Goal: Task Accomplishment & Management: Use online tool/utility

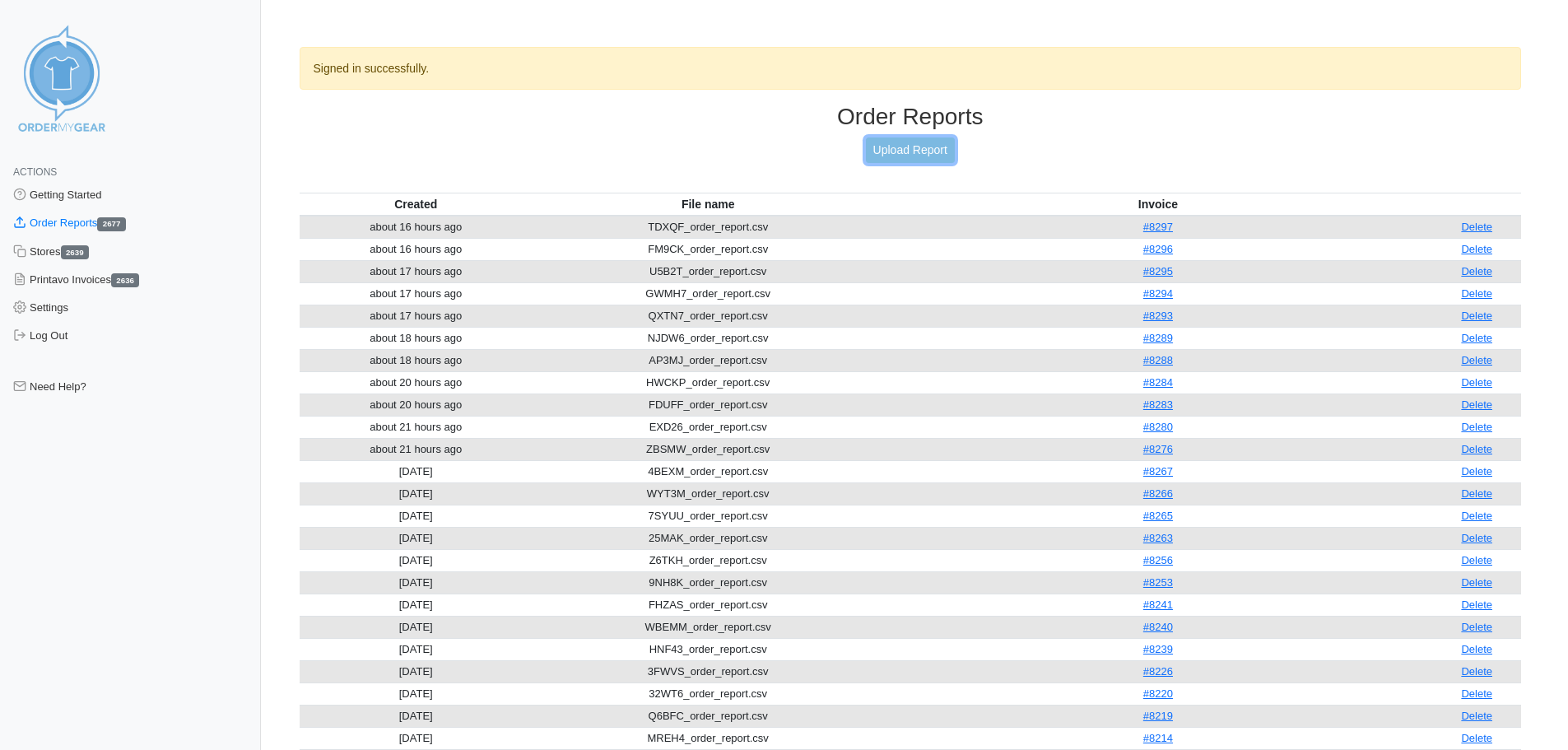
click at [941, 160] on link "Upload Report" at bounding box center [910, 150] width 89 height 26
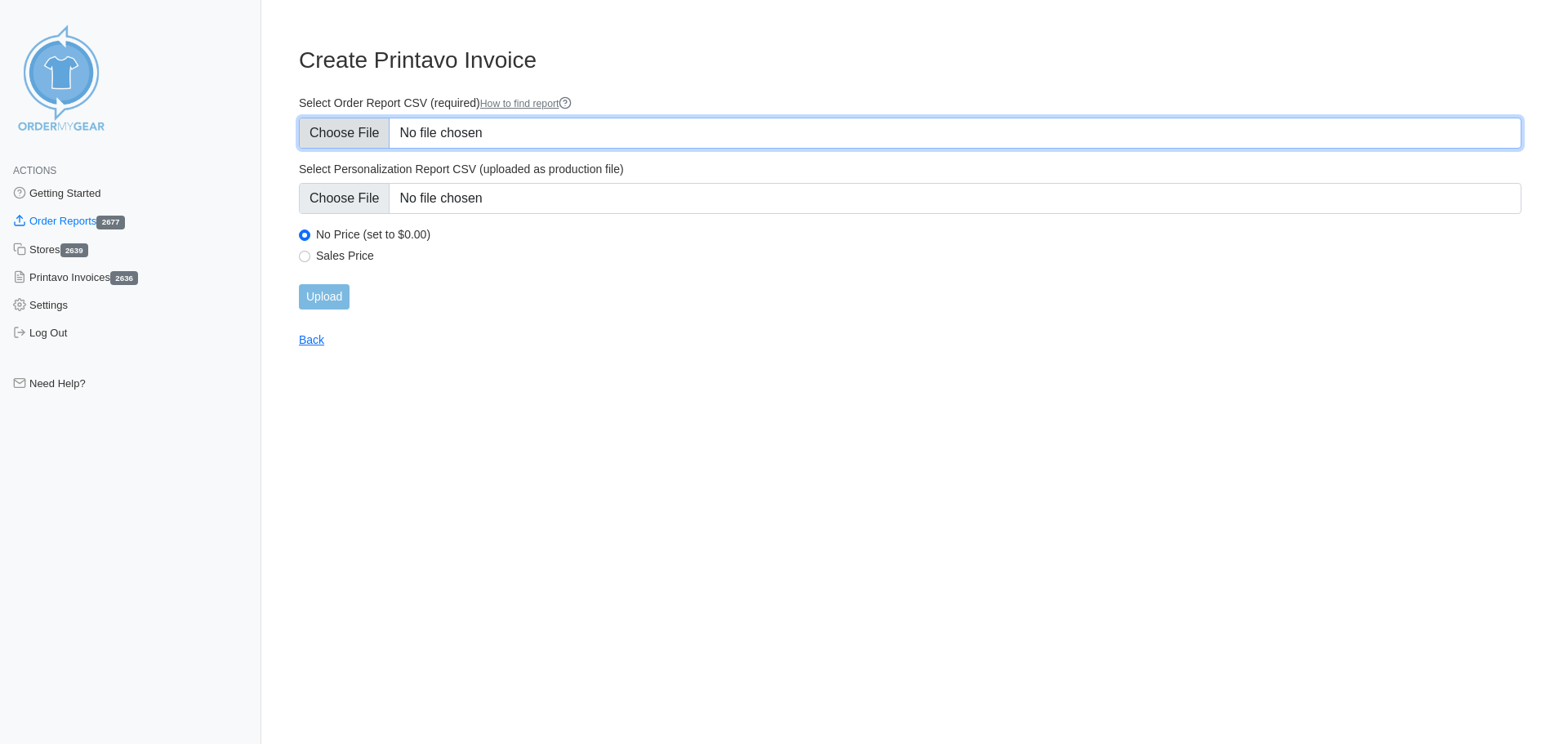
click at [618, 137] on input "Select Order Report CSV (required) How to find report" at bounding box center [910, 134] width 1223 height 31
type input "C:\fakepath\TVN5E_order_report.csv"
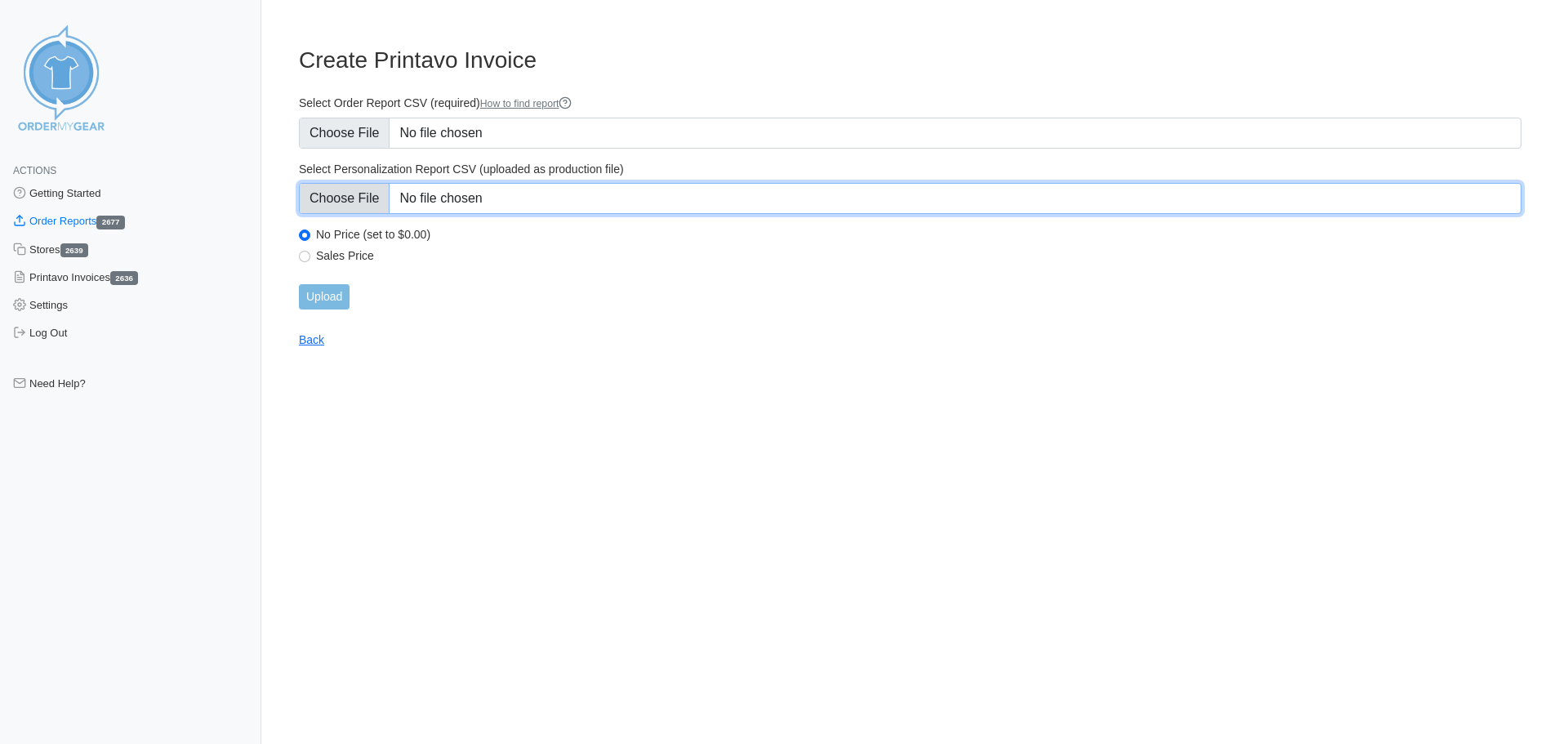
click at [620, 205] on input "Select Personalization Report CSV (uploaded as production file)" at bounding box center [910, 198] width 1223 height 31
type input "C:\fakepath\TVN5E_personalization_report.csv"
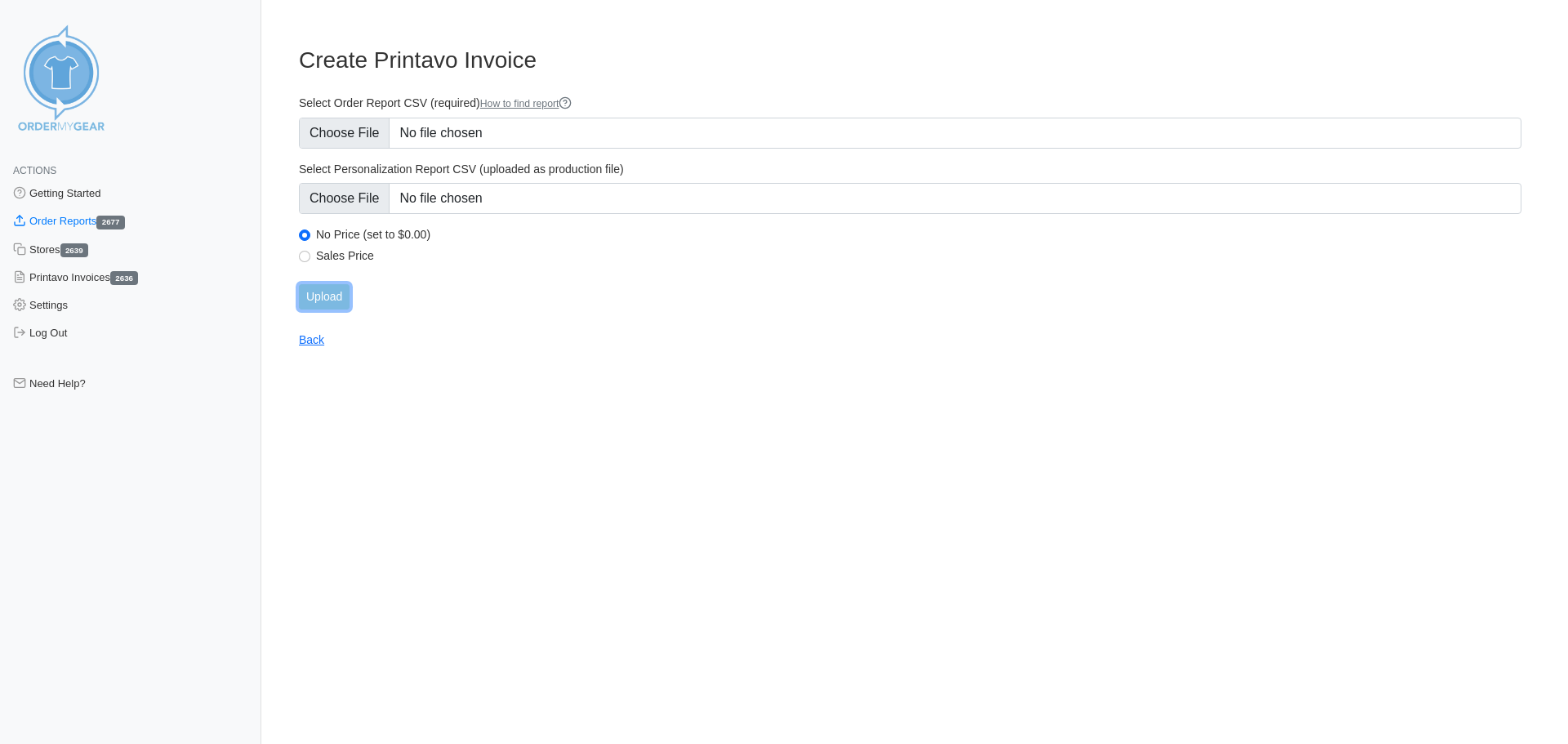
click at [331, 294] on input "Upload" at bounding box center [324, 296] width 51 height 25
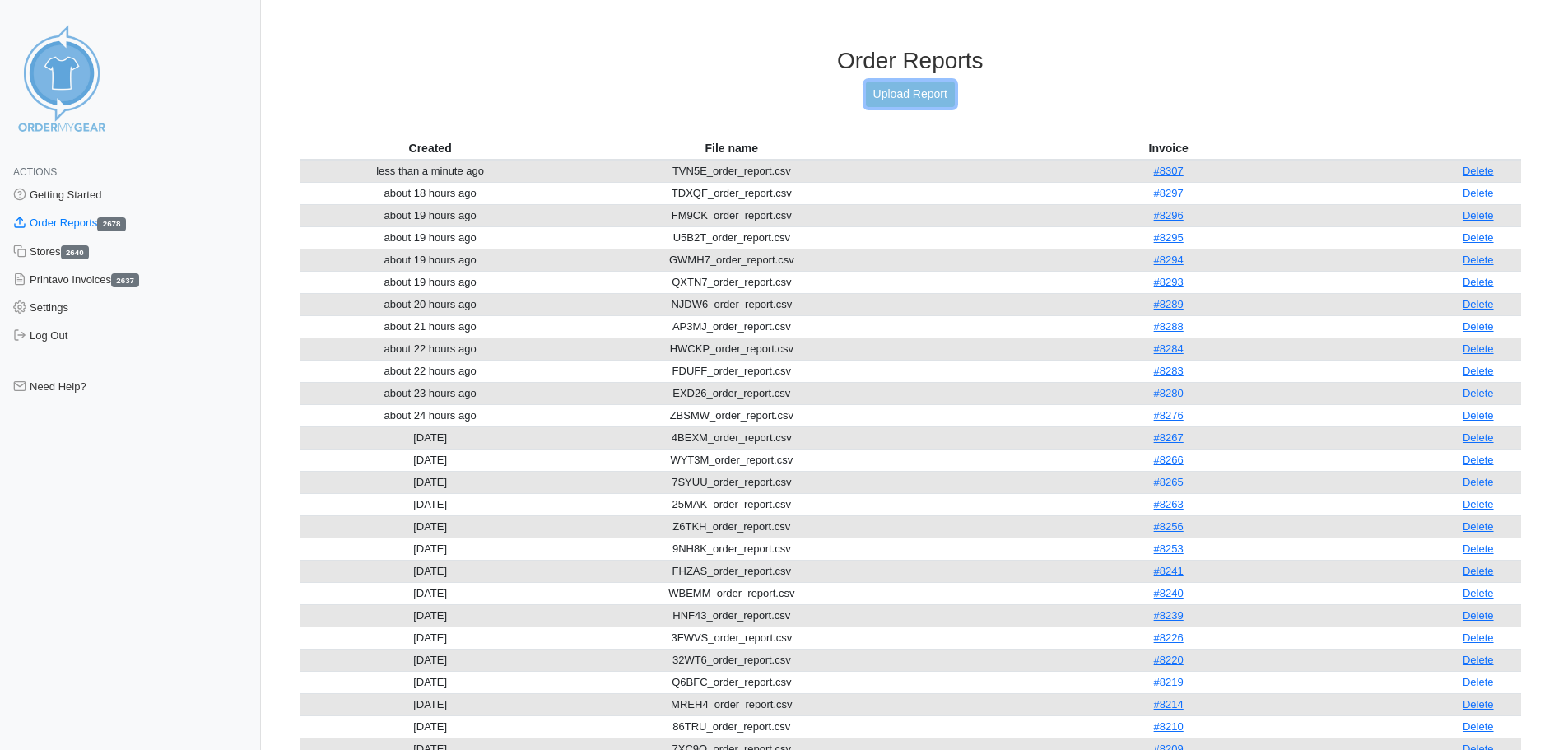
click at [873, 97] on link "Upload Report" at bounding box center [910, 94] width 89 height 26
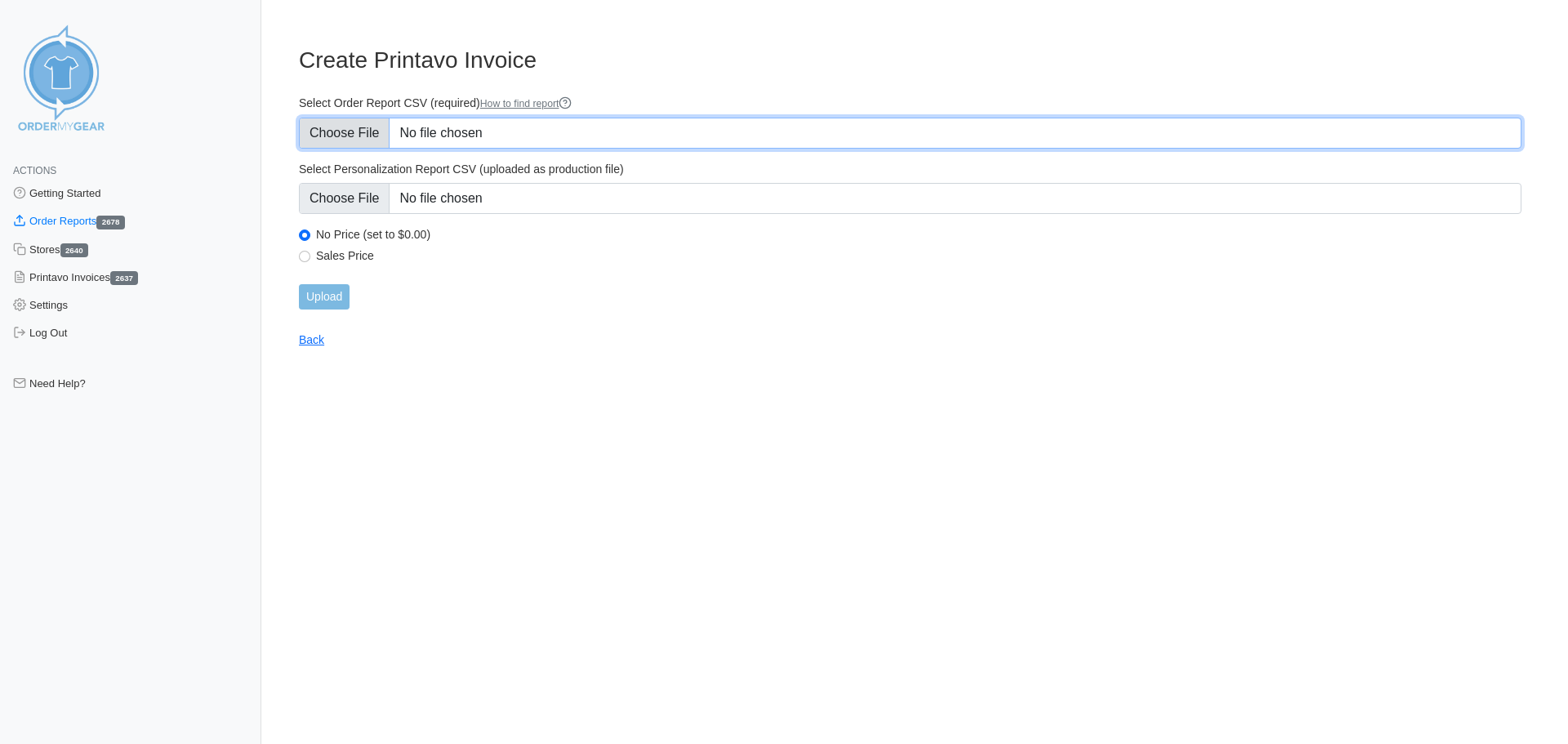
click at [621, 133] on input "Select Order Report CSV (required) How to find report" at bounding box center [910, 134] width 1223 height 31
type input "C:\fakepath\CBMNH_order_report.csv"
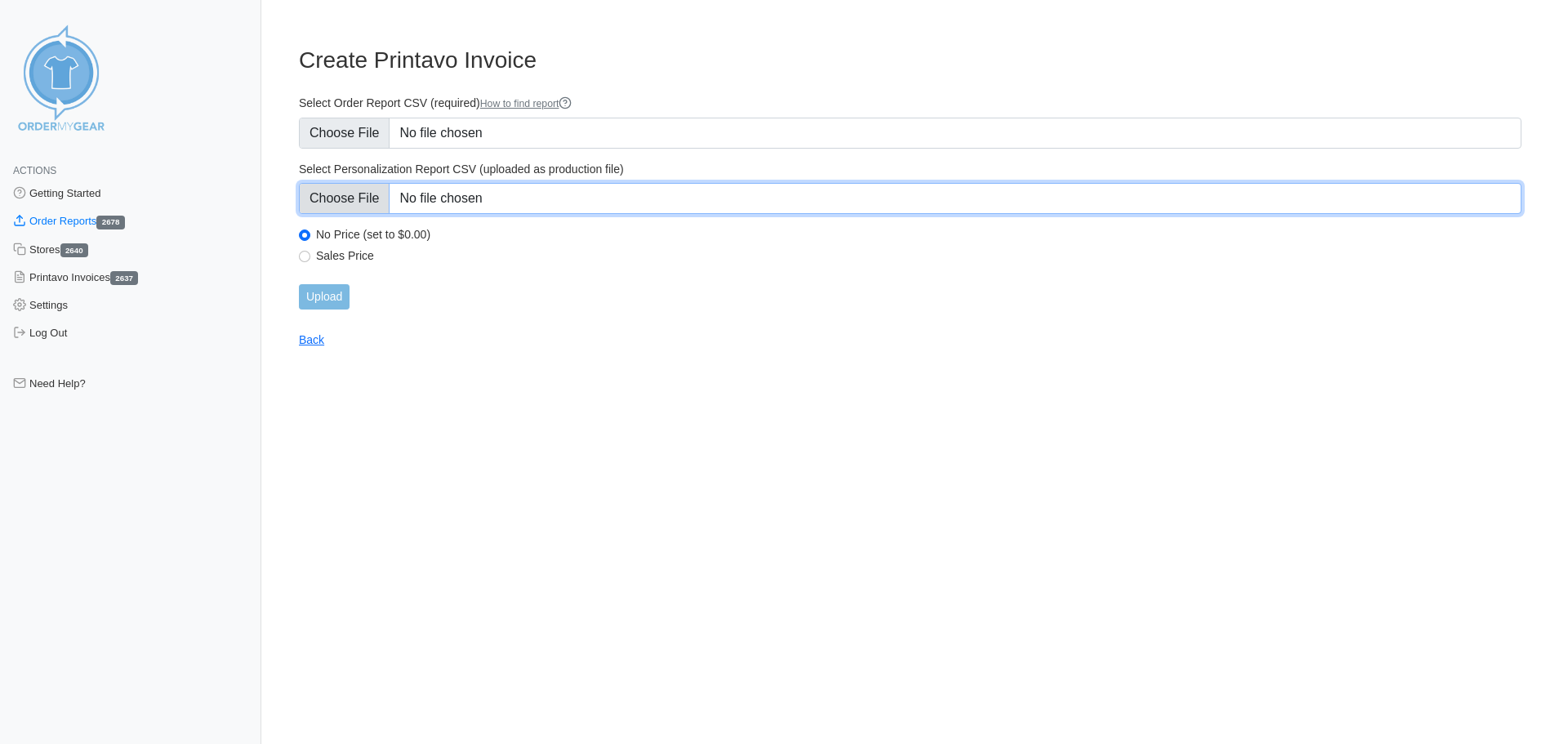
click at [625, 189] on input "Select Personalization Report CSV (uploaded as production file)" at bounding box center [910, 198] width 1223 height 31
type input "C:\fakepath\CBMNH_personalization_report.csv"
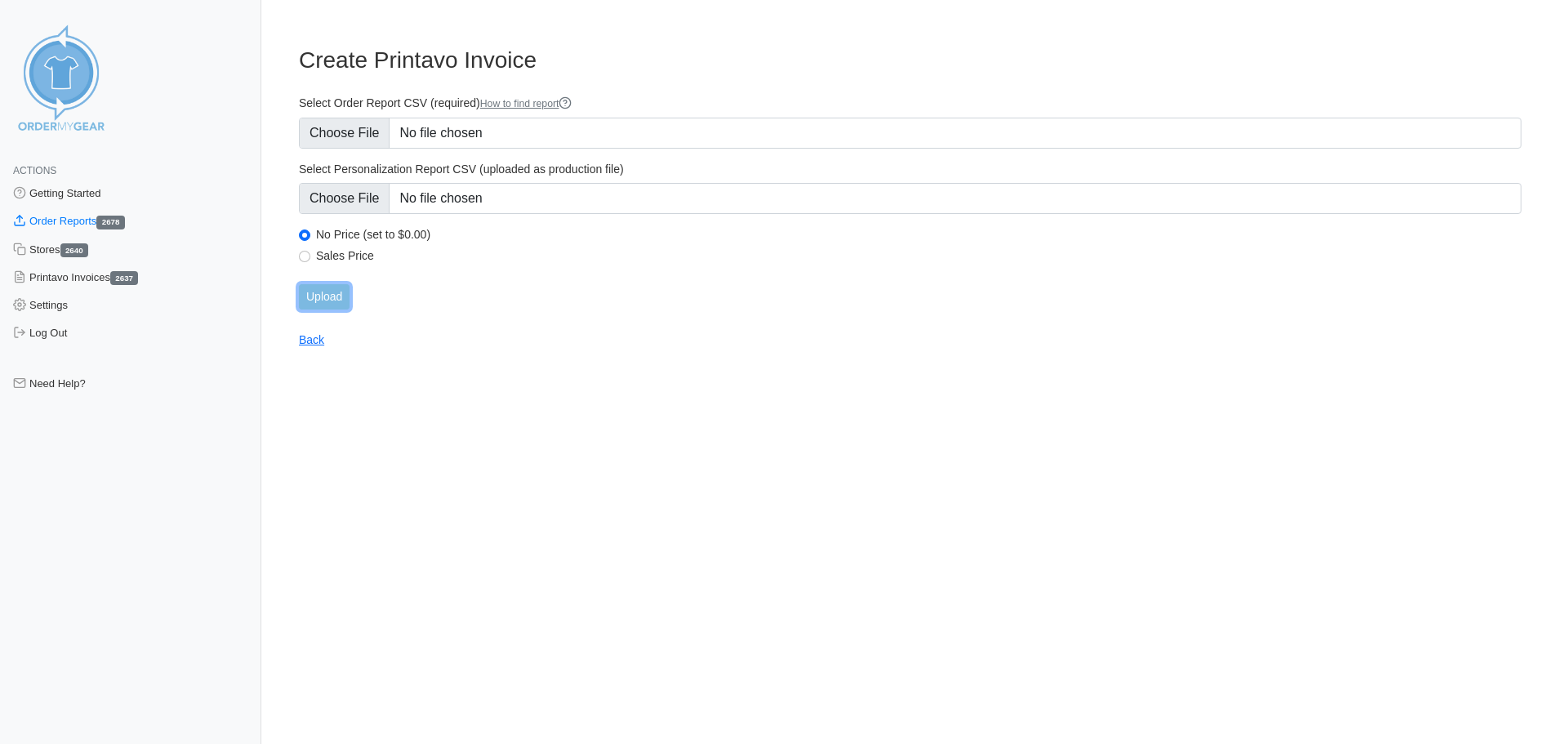
click at [319, 296] on input "Upload" at bounding box center [324, 296] width 51 height 25
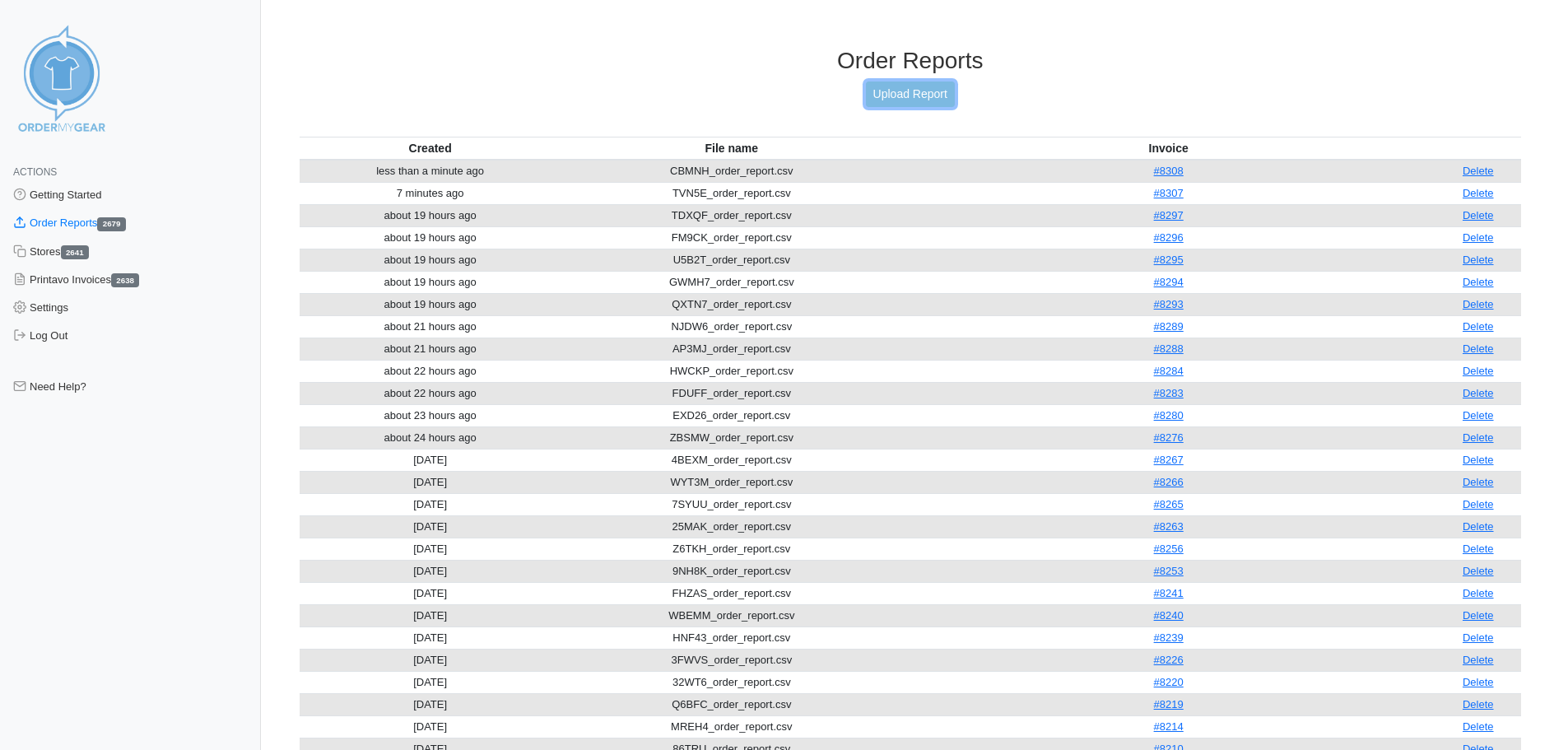
click at [936, 90] on link "Upload Report" at bounding box center [910, 94] width 89 height 26
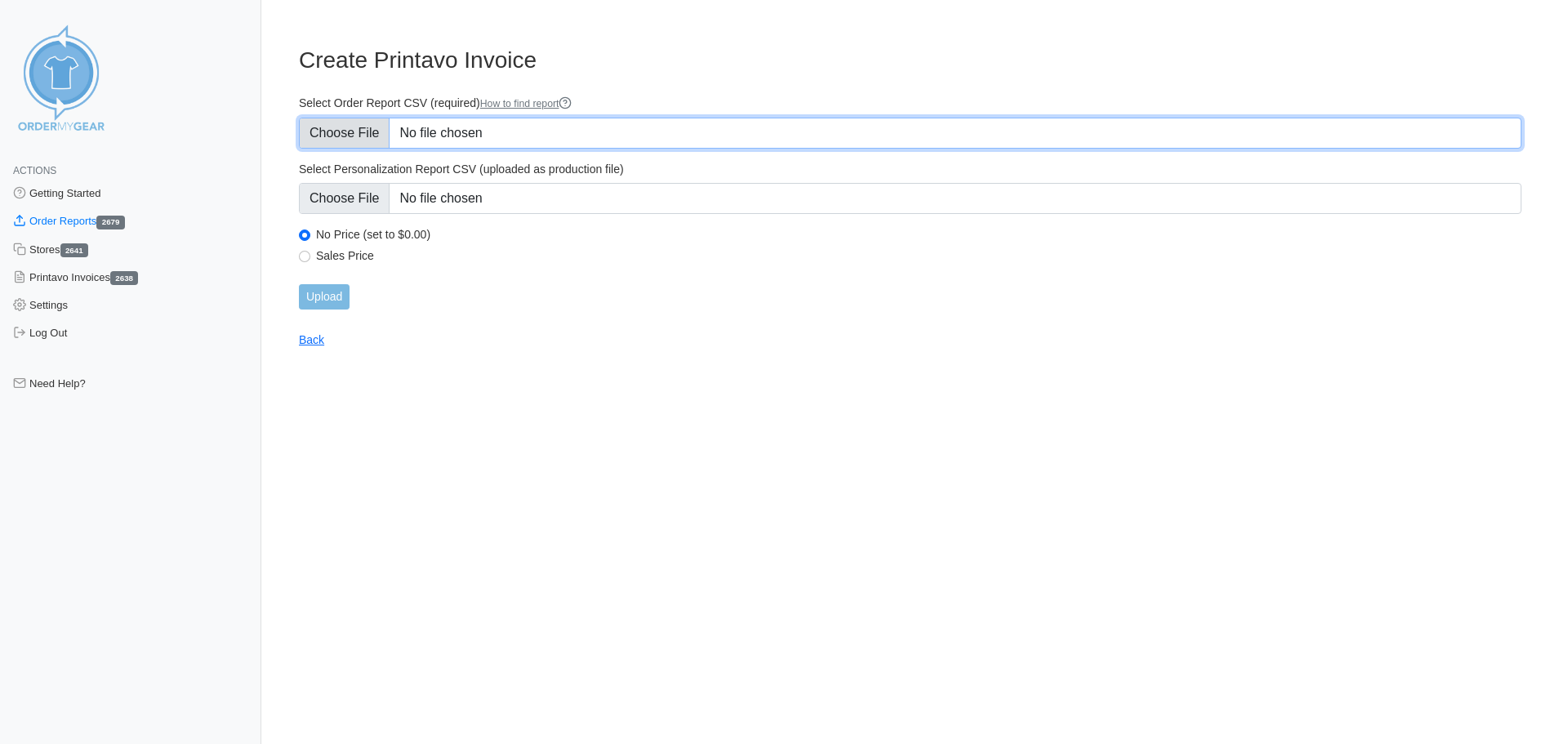
click at [553, 133] on input "Select Order Report CSV (required) How to find report" at bounding box center [910, 134] width 1223 height 31
type input "C:\fakepath\WBNG7_order_report.csv"
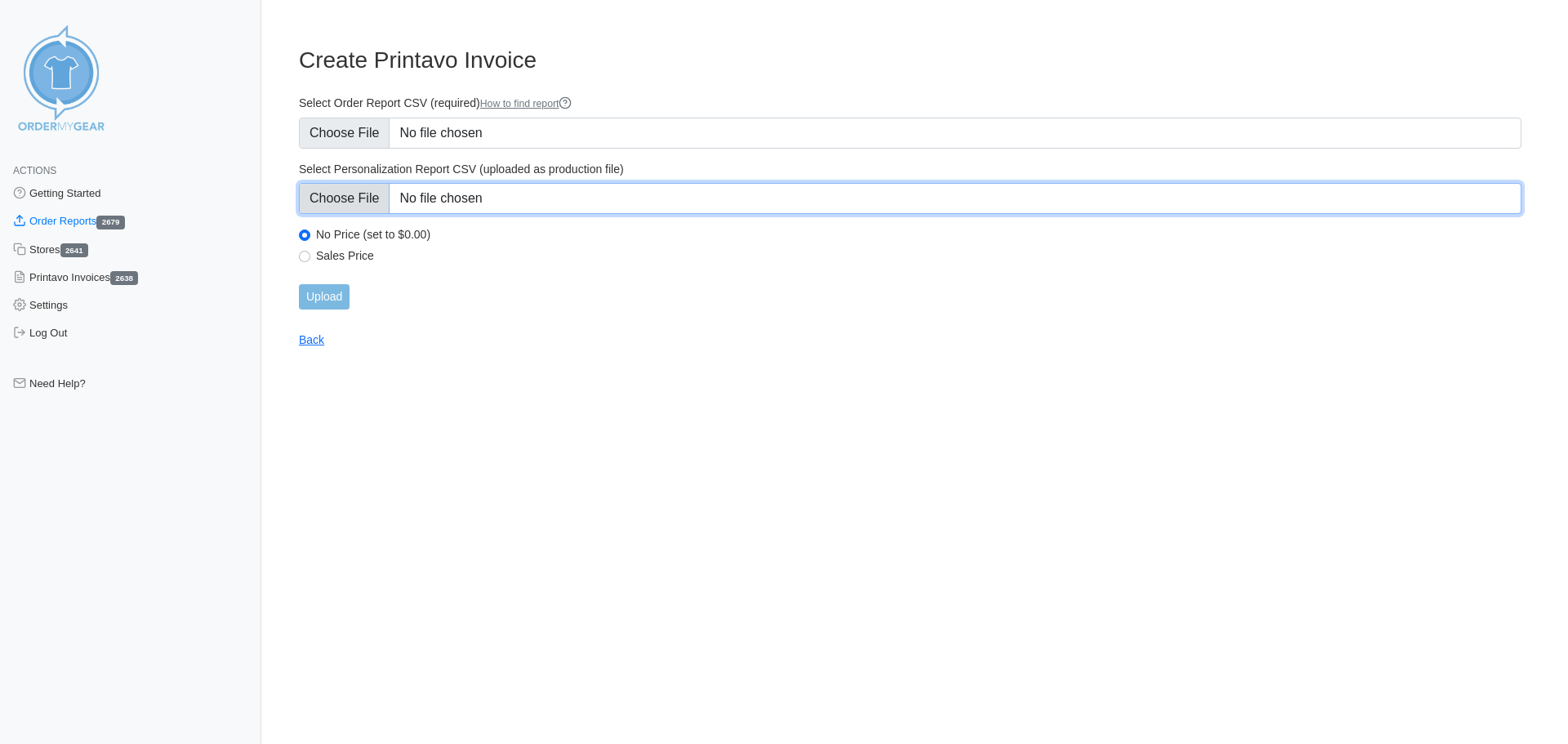
click at [640, 207] on input "Select Personalization Report CSV (uploaded as production file)" at bounding box center [910, 198] width 1223 height 31
type input "C:\fakepath\WBNG7_personalization_report.csv"
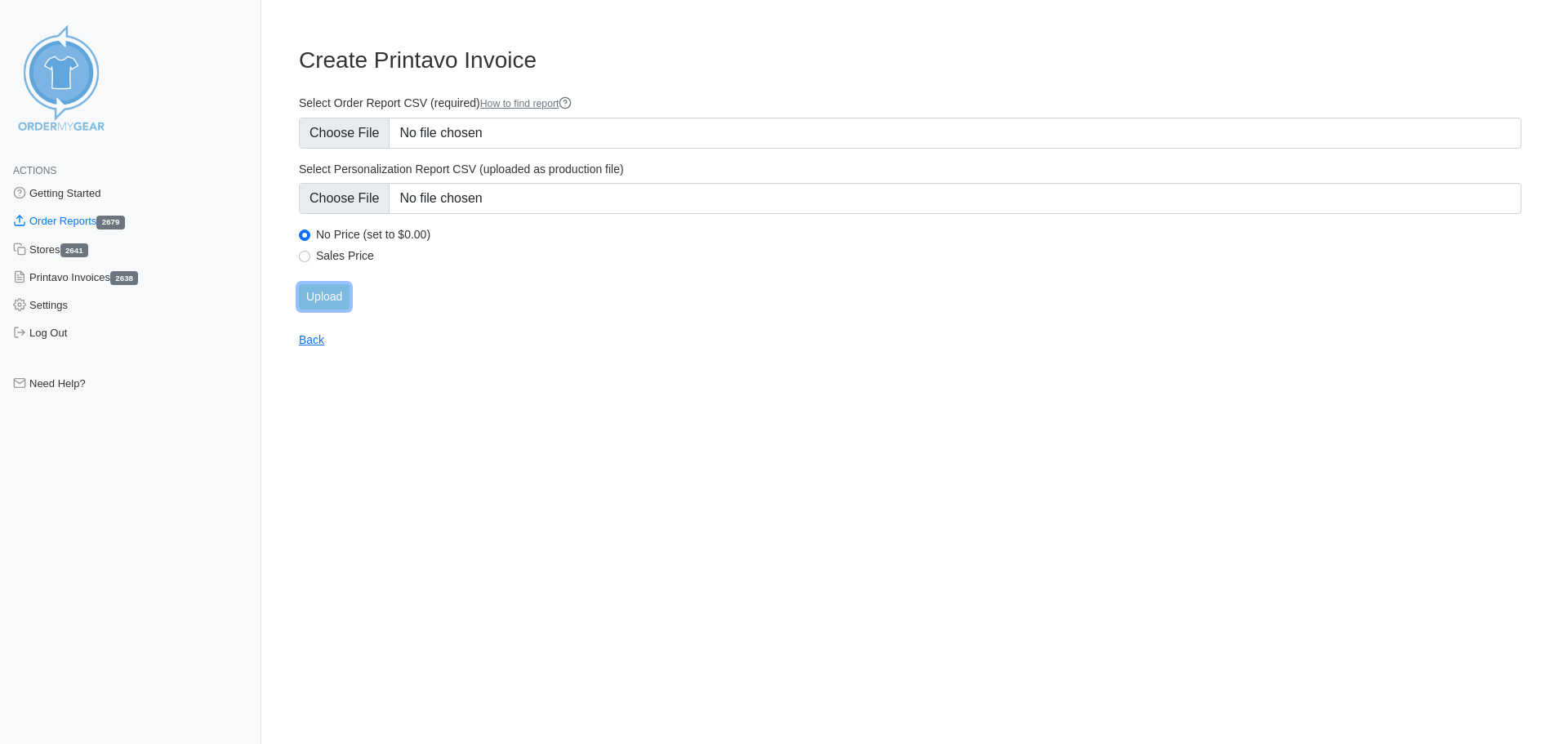
click at [335, 299] on input "Upload" at bounding box center [324, 296] width 51 height 25
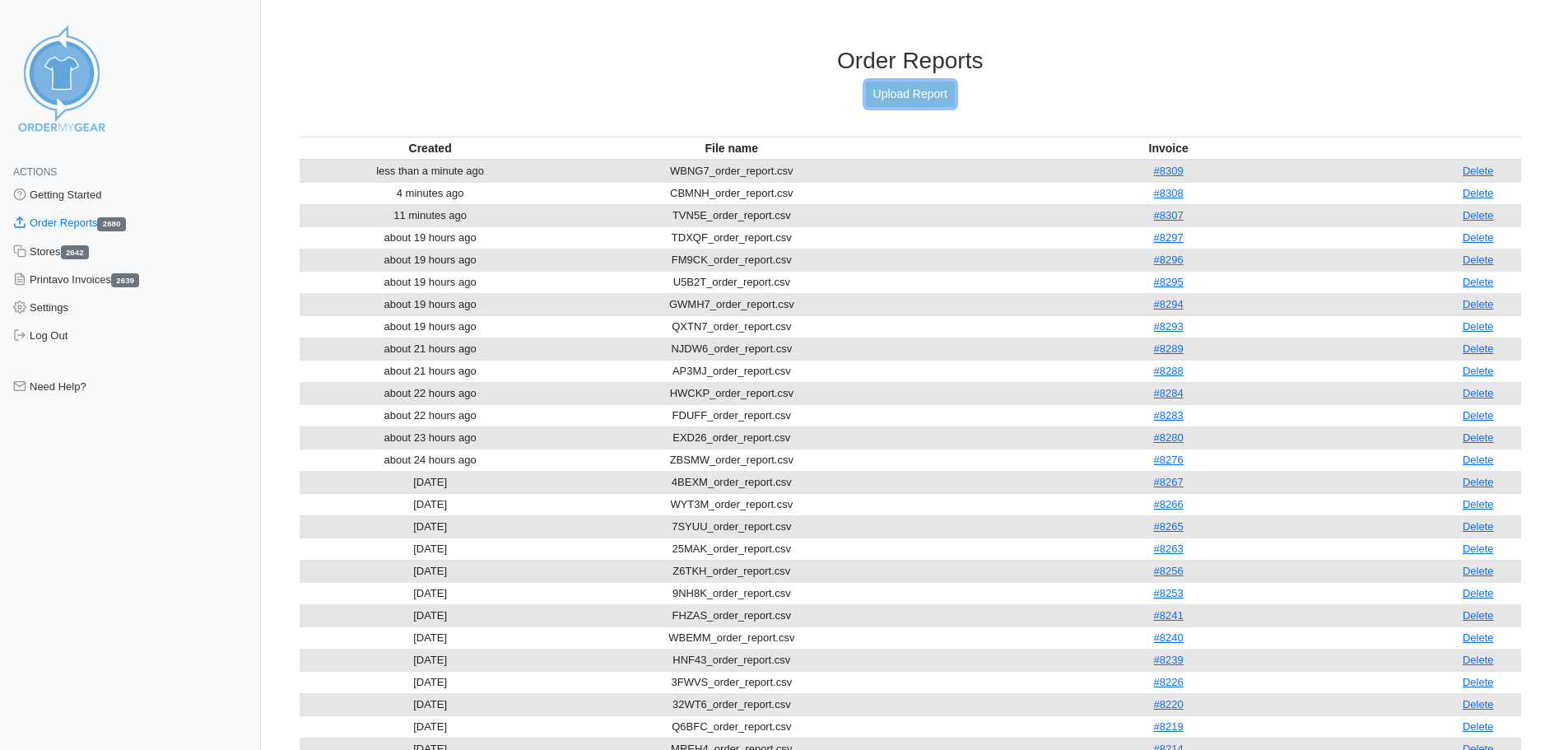
click at [921, 94] on link "Upload Report" at bounding box center [910, 94] width 89 height 26
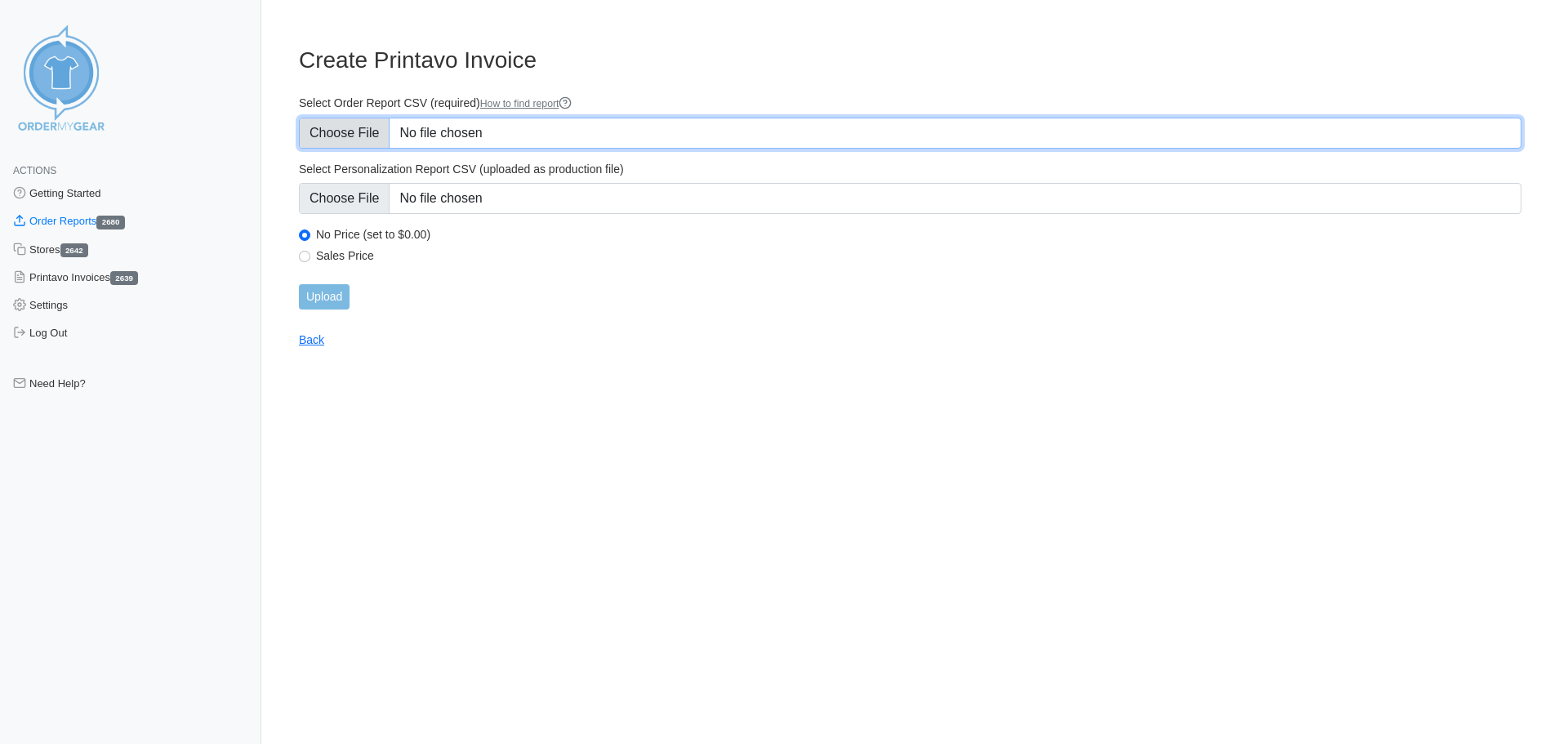
click at [526, 124] on input "Select Order Report CSV (required) How to find report" at bounding box center [910, 134] width 1223 height 31
type input "C:\fakepath\T6XJZ_order_report.csv"
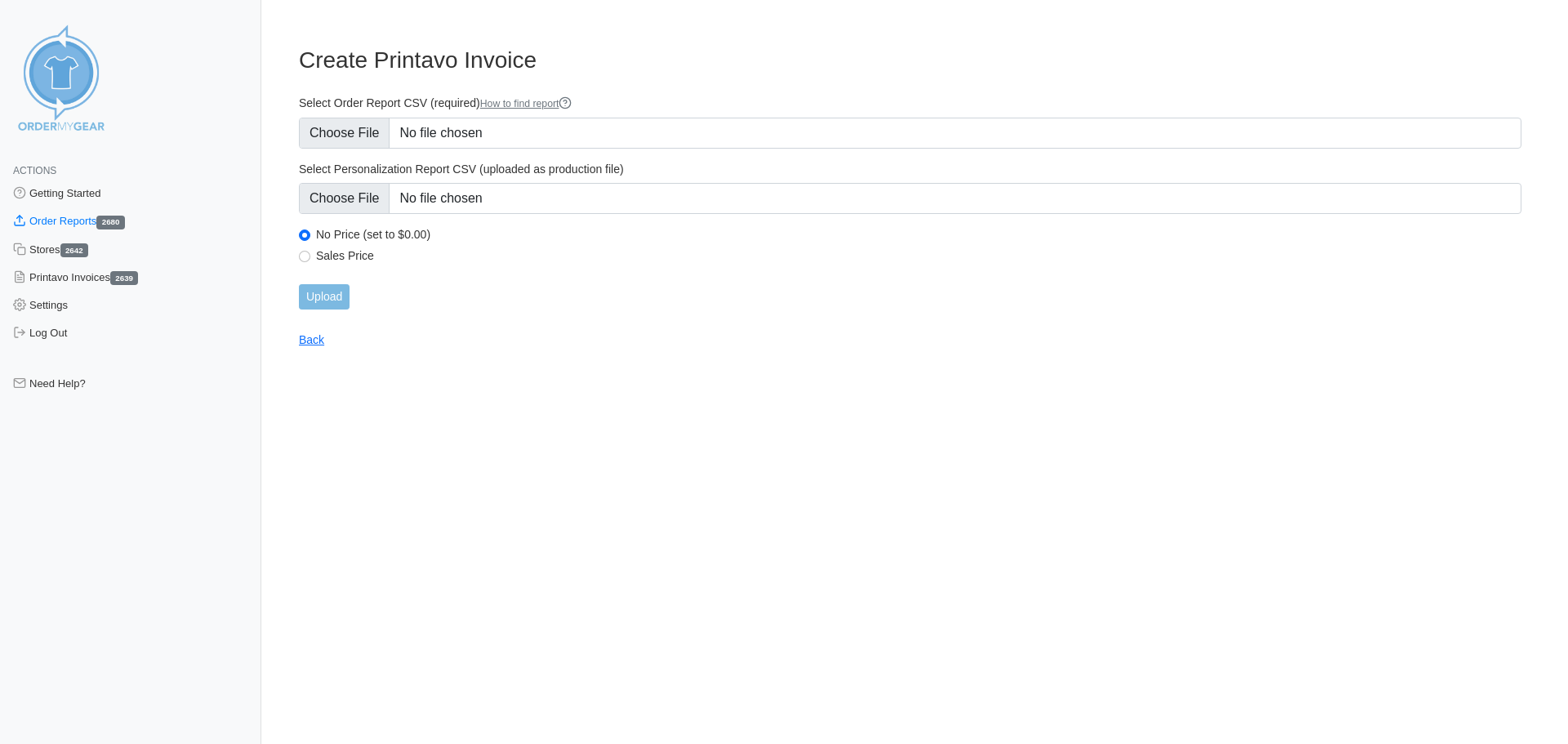
click at [621, 216] on form "Select Order Report CSV (required) How to find report Select Personalization Re…" at bounding box center [910, 202] width 1223 height 214
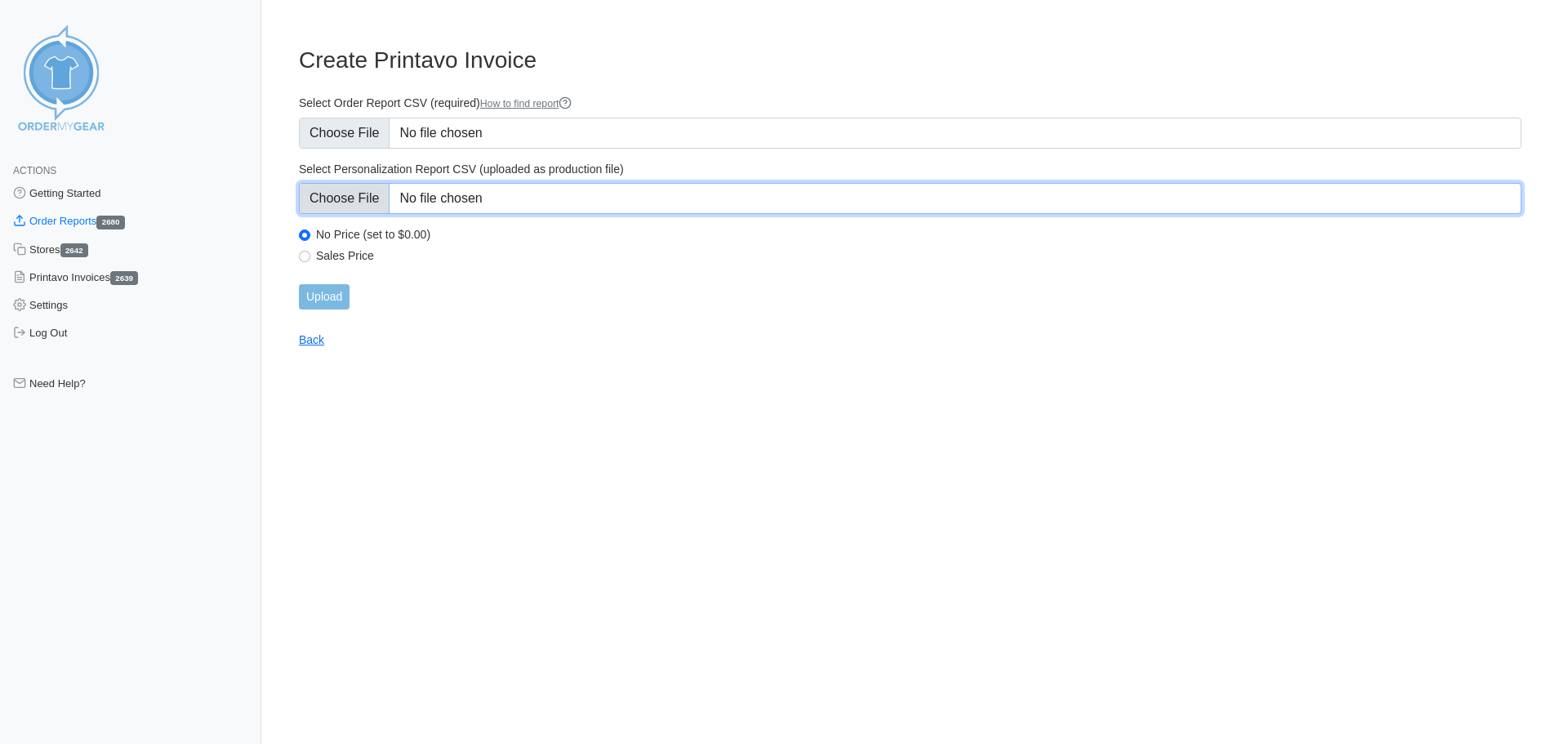
click at [606, 198] on input "Select Personalization Report CSV (uploaded as production file)" at bounding box center [910, 198] width 1223 height 31
type input "C:\fakepath\T6XJZ_personalization_report.csv"
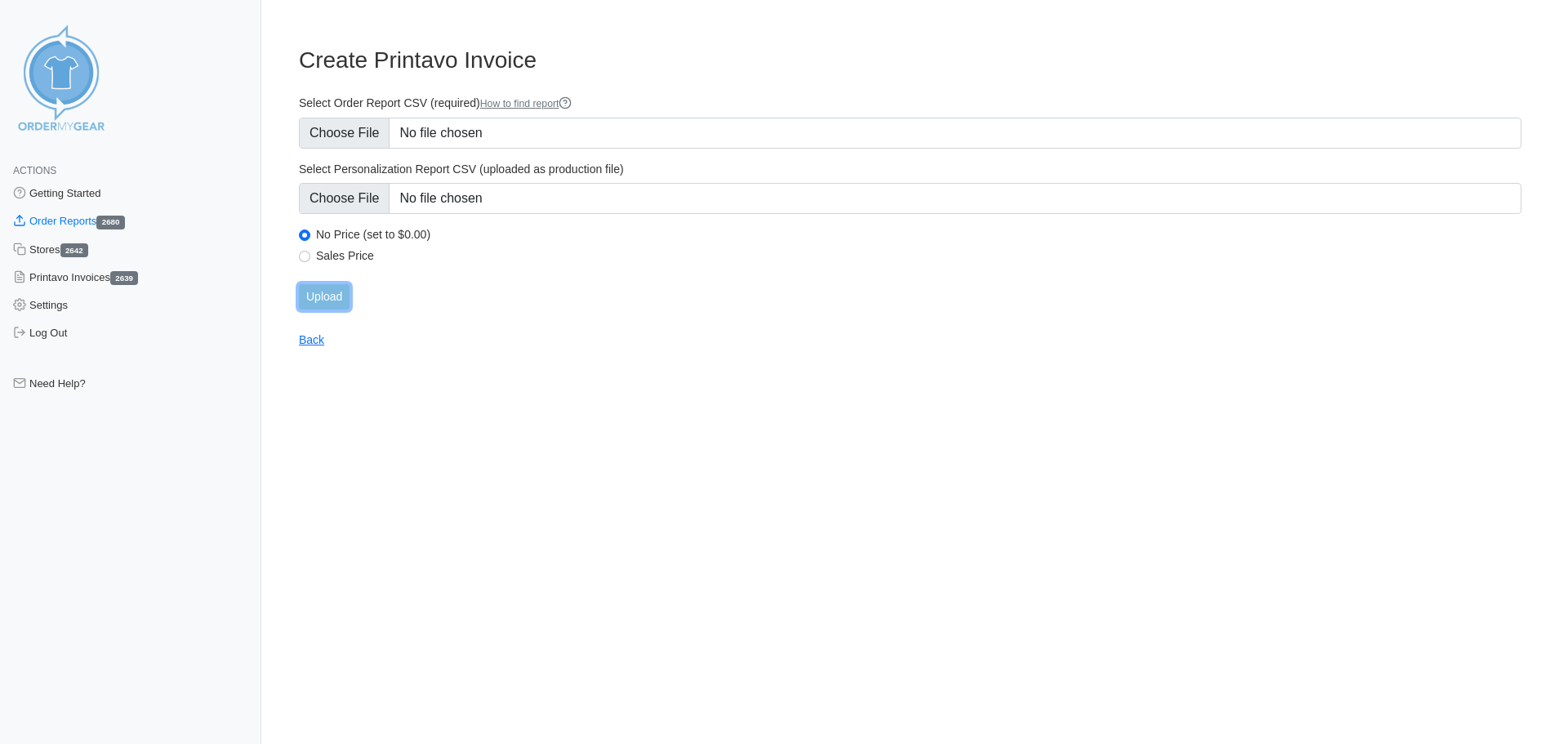
click at [342, 297] on input "Upload" at bounding box center [324, 296] width 51 height 25
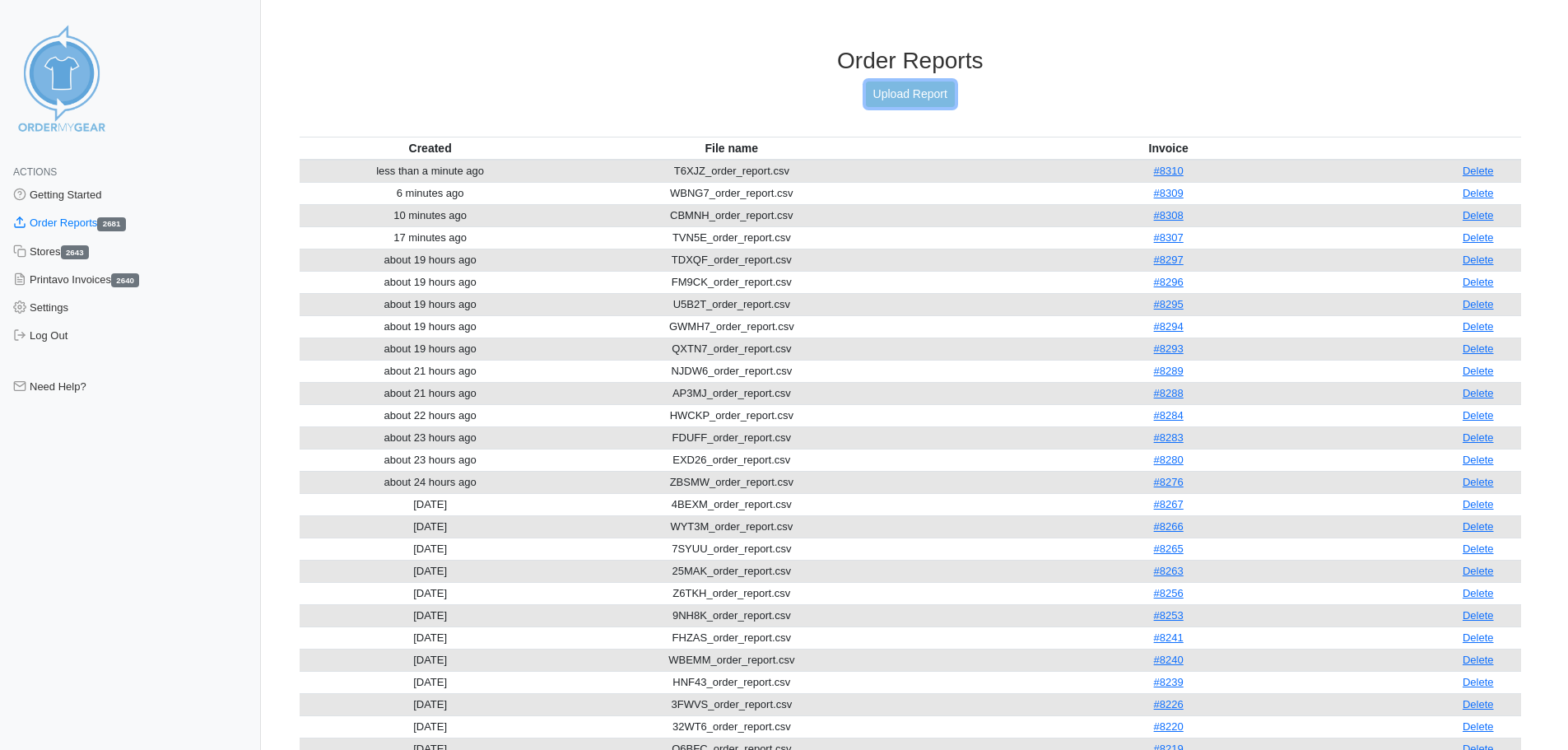
click at [895, 98] on link "Upload Report" at bounding box center [910, 94] width 89 height 26
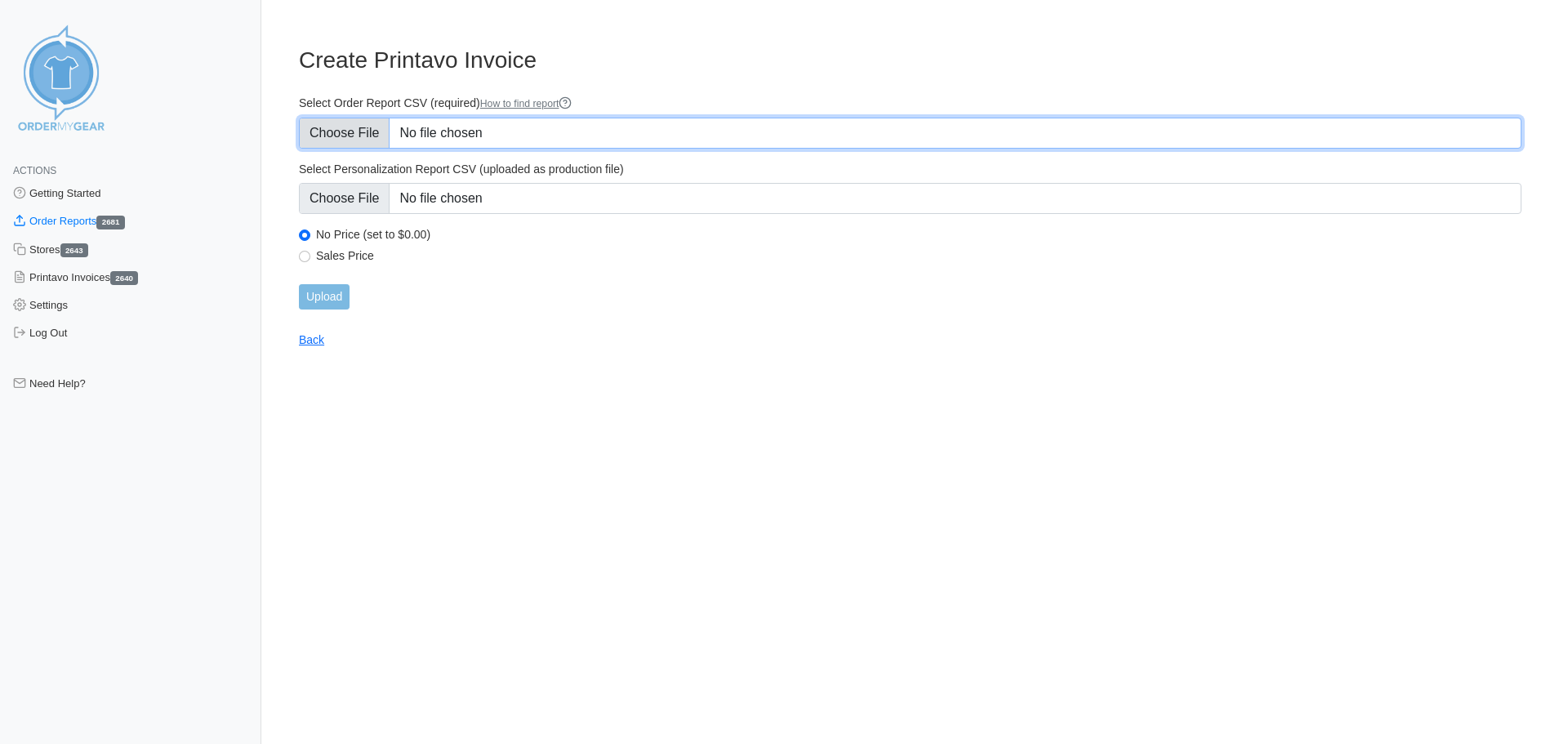
click at [469, 131] on input "Select Order Report CSV (required) How to find report" at bounding box center [910, 134] width 1223 height 31
type input "C:\fakepath\F2PN6_order_report.csv"
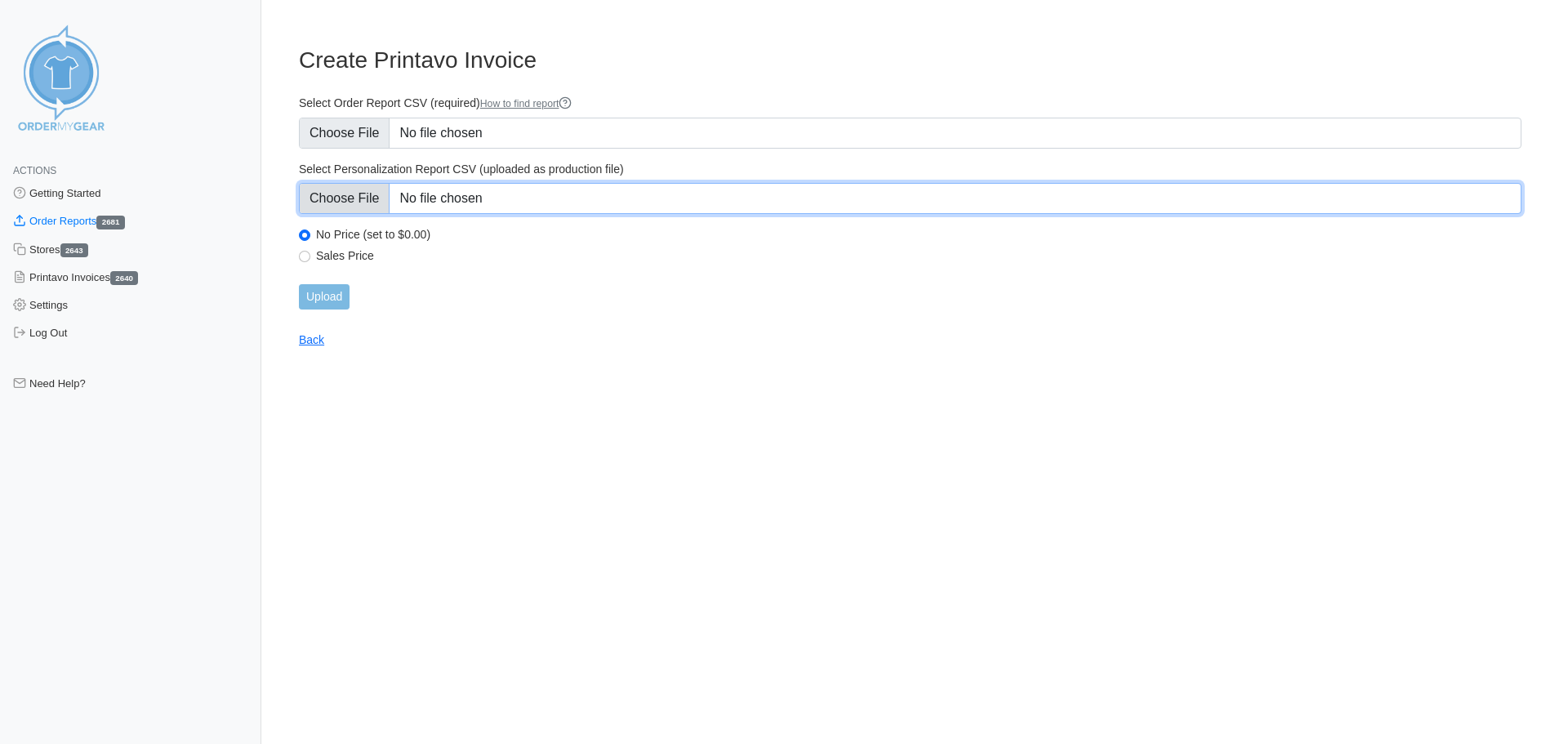
click at [669, 204] on input "Select Personalization Report CSV (uploaded as production file)" at bounding box center [910, 198] width 1223 height 31
type input "C:\fakepath\F2PN6_personalization_report.csv"
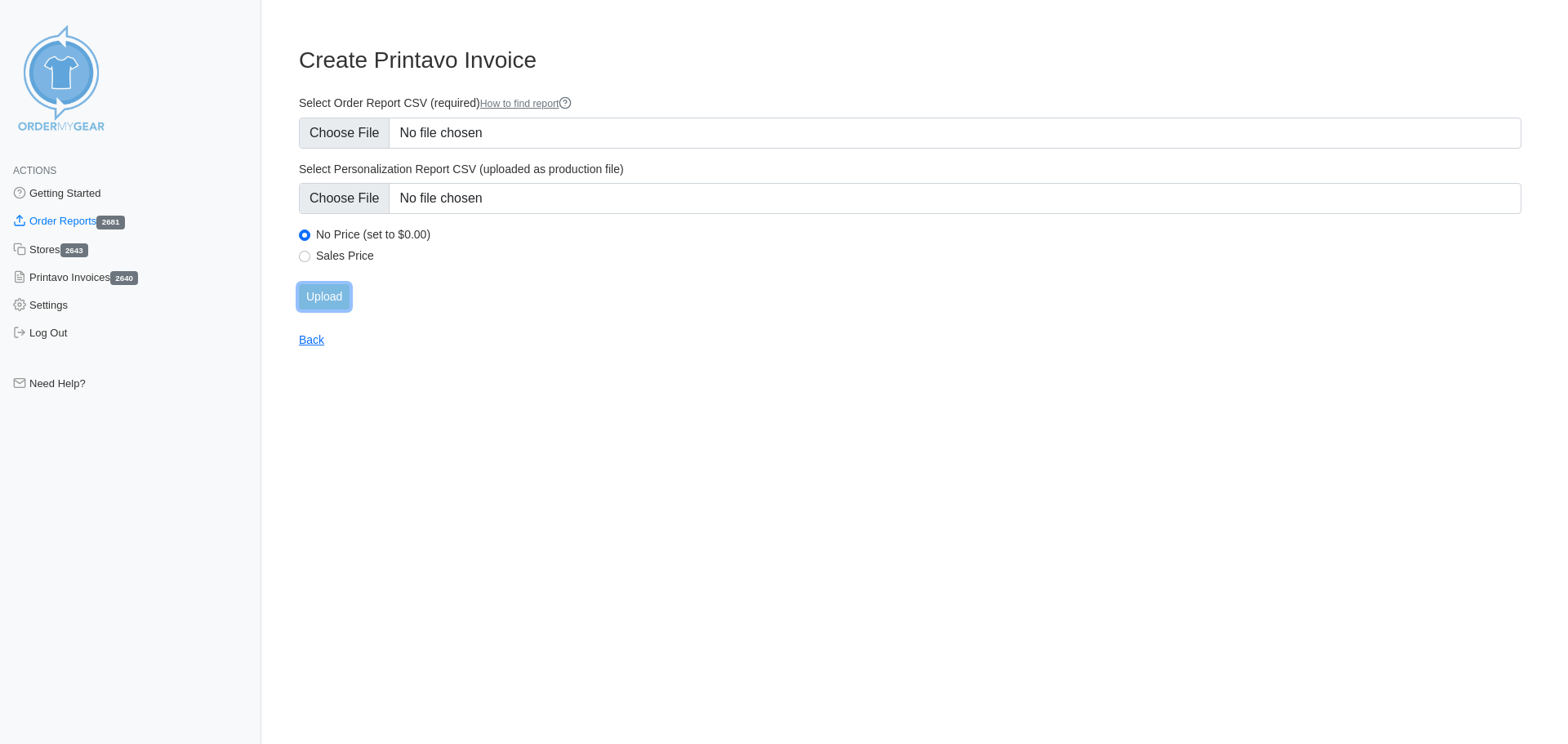
click at [318, 297] on input "Upload" at bounding box center [324, 296] width 51 height 25
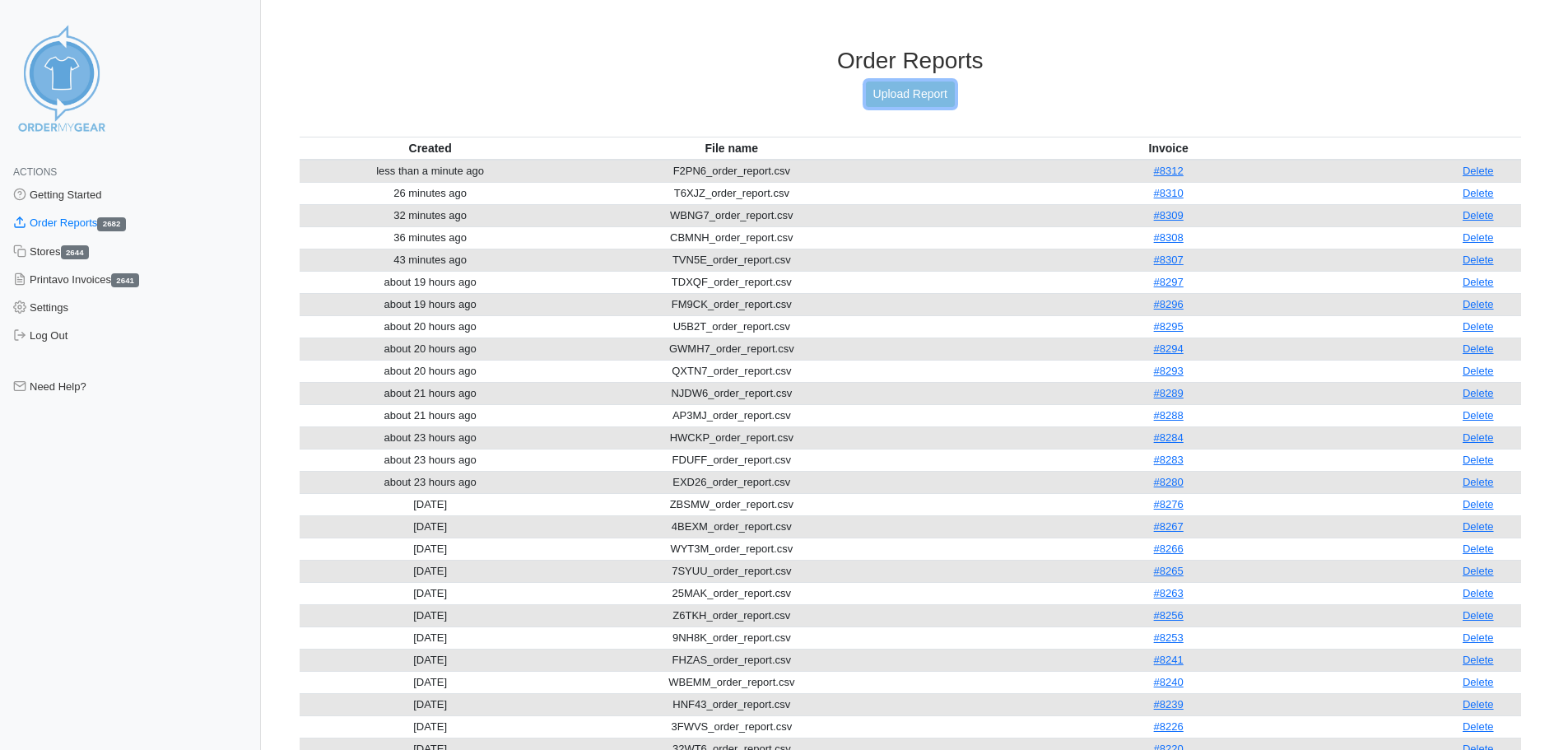
click at [889, 99] on link "Upload Report" at bounding box center [910, 94] width 89 height 26
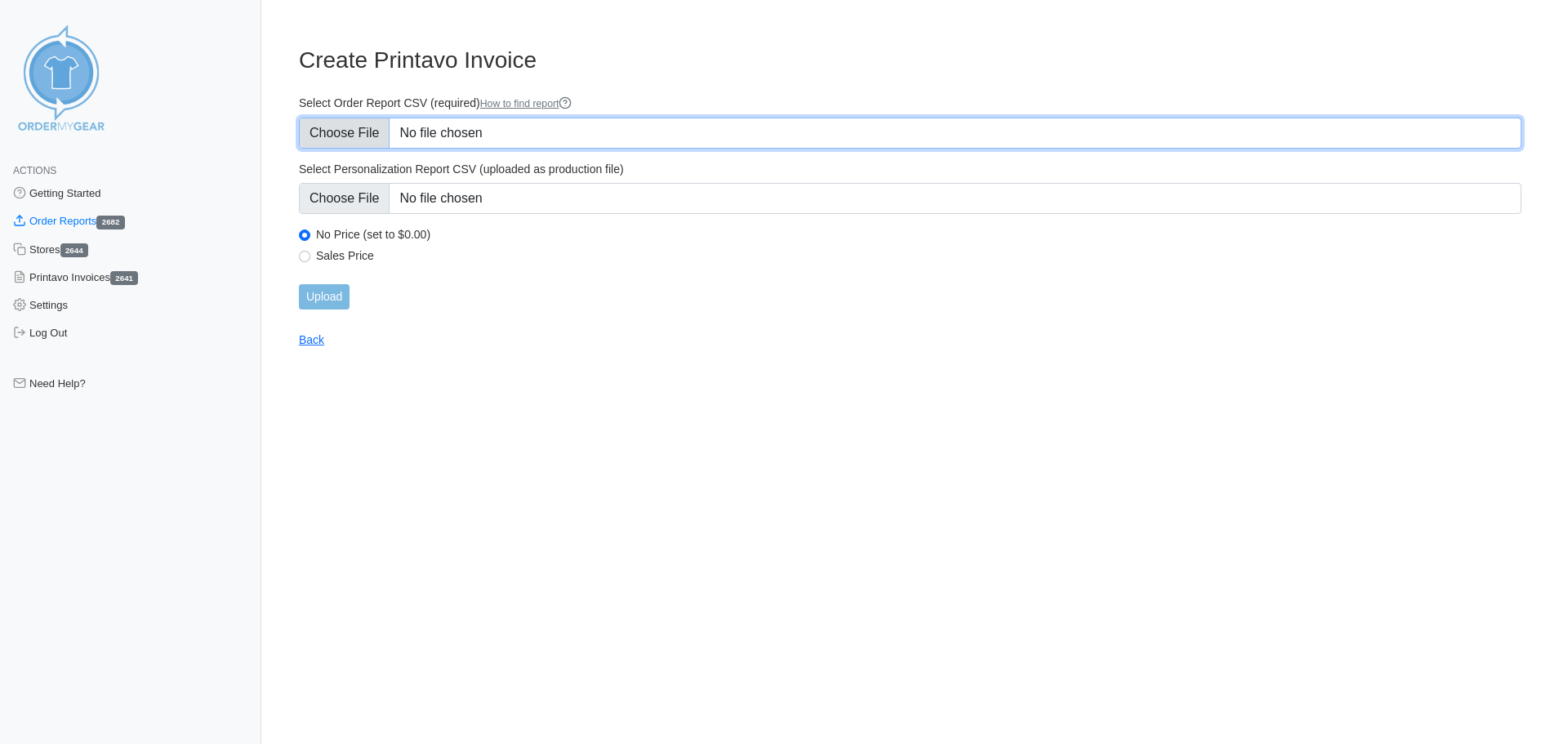
click at [494, 134] on input "Select Order Report CSV (required) How to find report" at bounding box center [910, 134] width 1223 height 31
type input "C:\fakepath\G7PEV_order_report.csv"
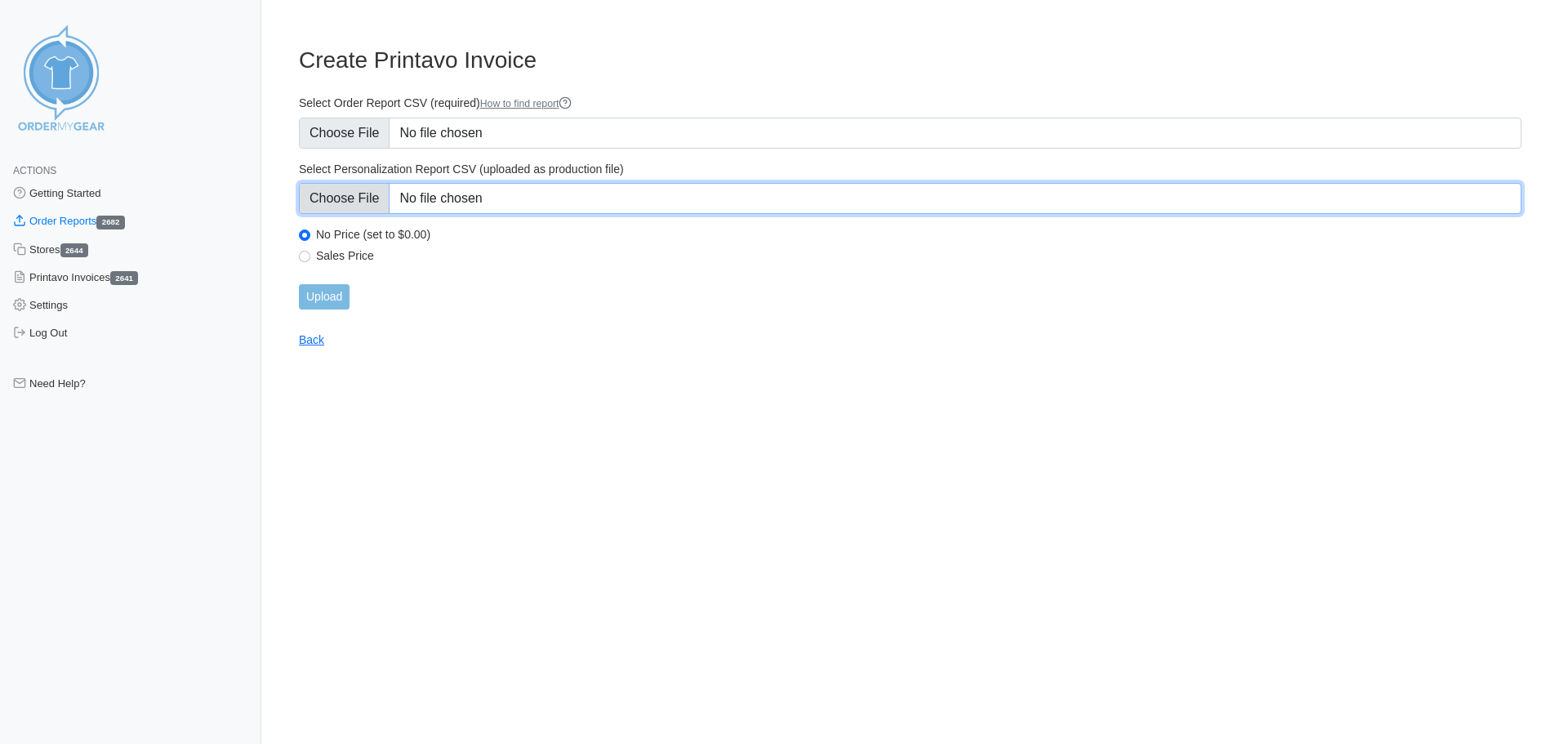
click at [536, 193] on input "Select Personalization Report CSV (uploaded as production file)" at bounding box center [910, 198] width 1223 height 31
type input "C:\fakepath\G7PEV_personalization_report.csv"
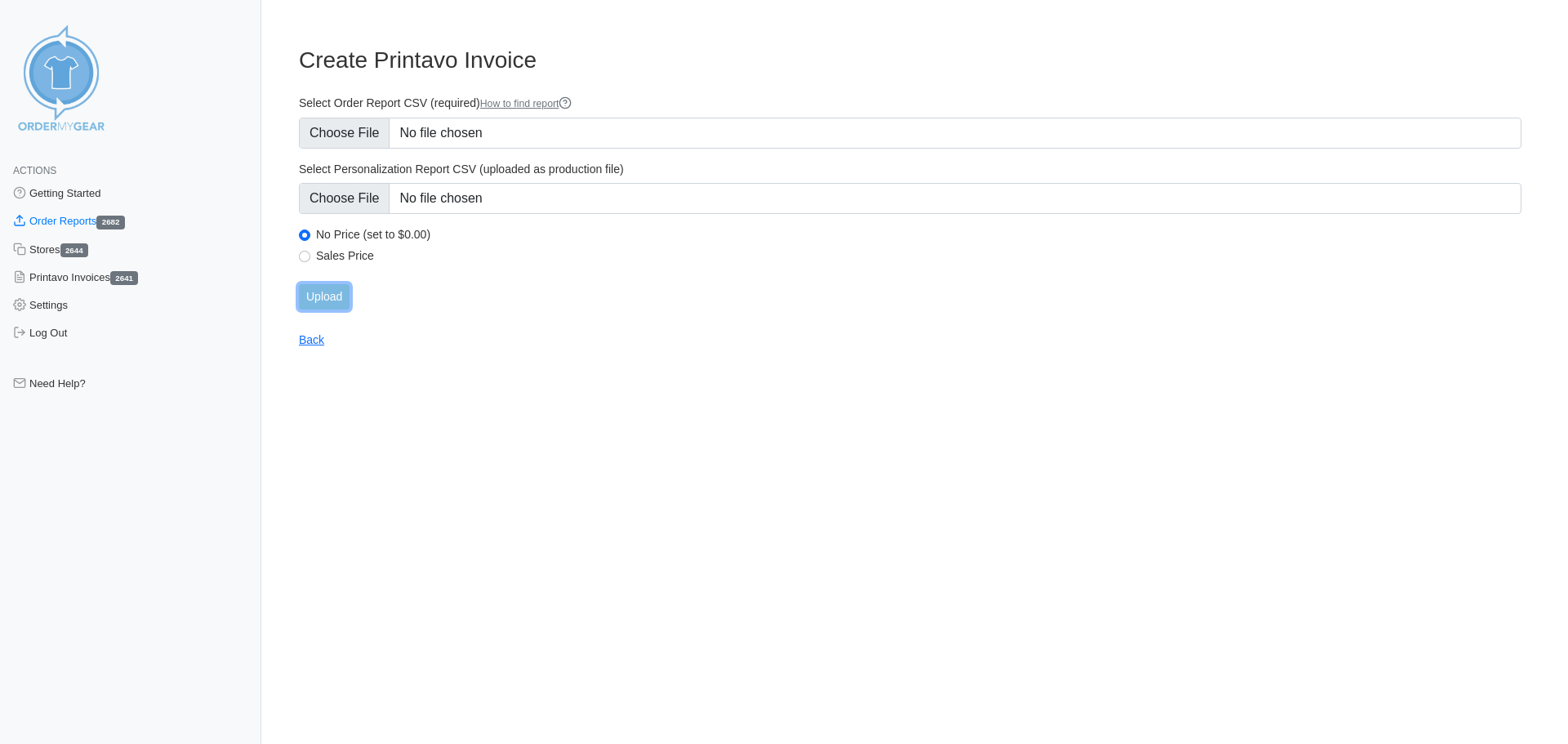
click at [327, 284] on input "Upload" at bounding box center [324, 296] width 51 height 25
